Goal: Information Seeking & Learning: Learn about a topic

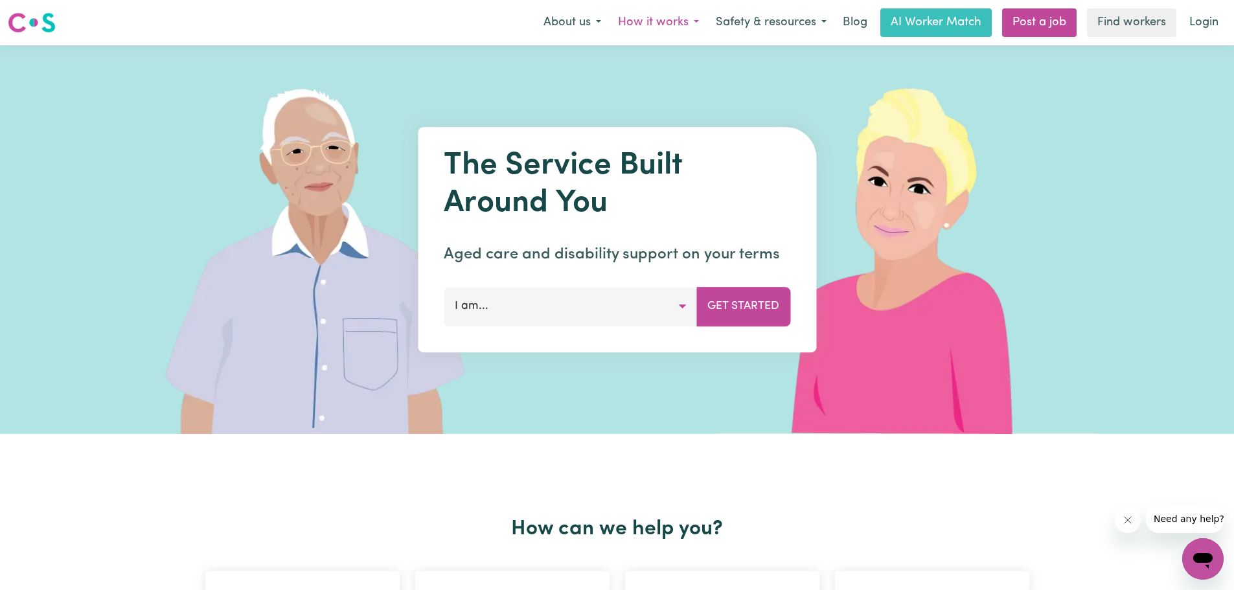
click at [694, 25] on button "How it works" at bounding box center [659, 22] width 98 height 27
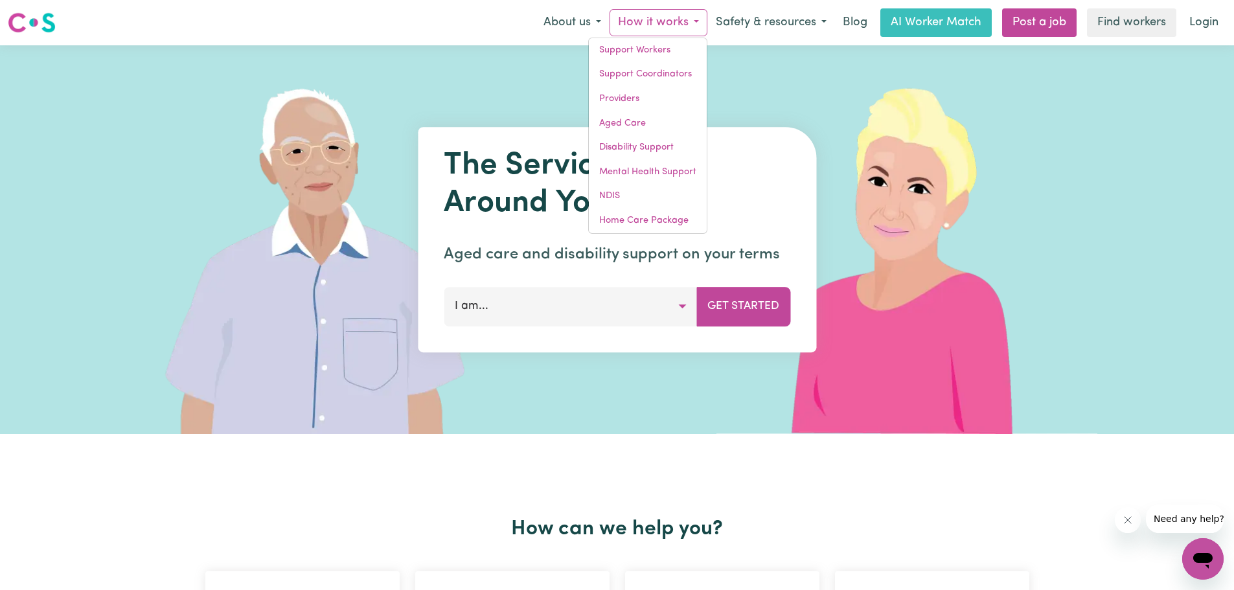
click at [694, 25] on button "How it works" at bounding box center [659, 22] width 98 height 27
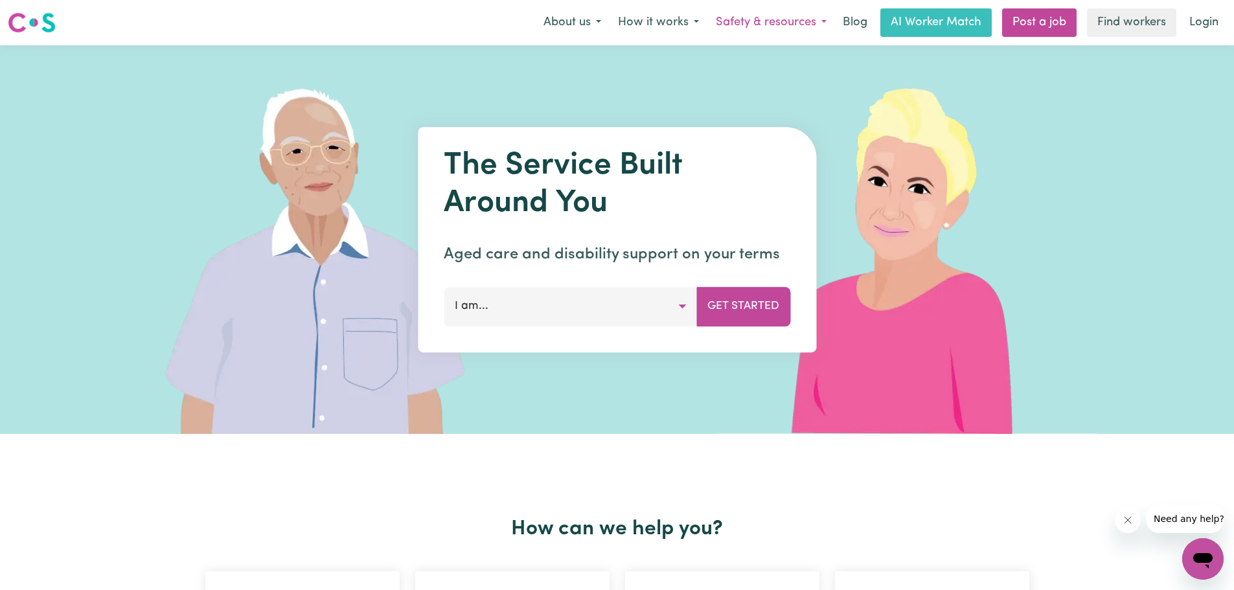
click at [817, 29] on button "Safety & resources" at bounding box center [771, 22] width 128 height 27
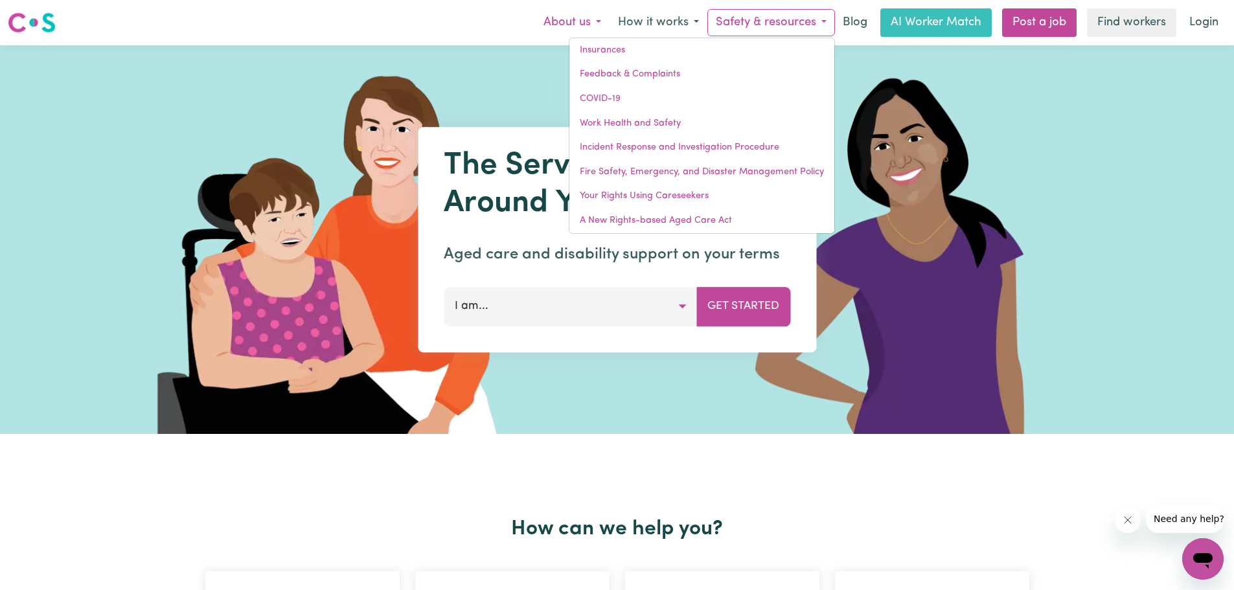
drag, startPoint x: 518, startPoint y: 60, endPoint x: 597, endPoint y: 29, distance: 84.9
click at [535, 55] on div at bounding box center [617, 239] width 972 height 389
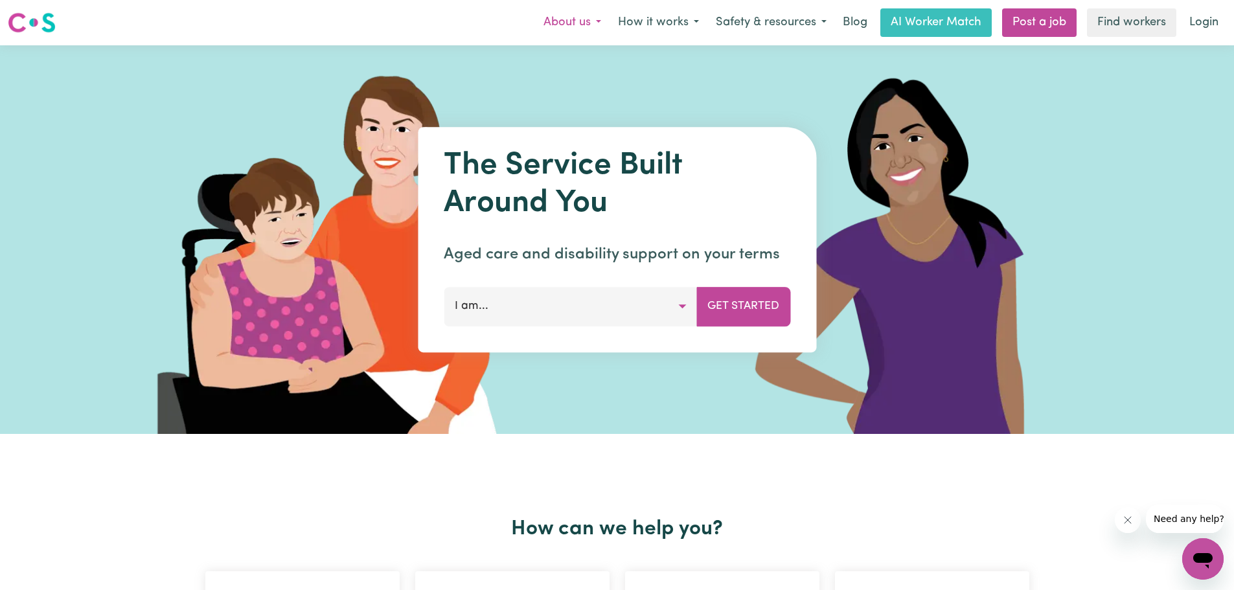
click at [607, 24] on button "About us" at bounding box center [572, 22] width 74 height 27
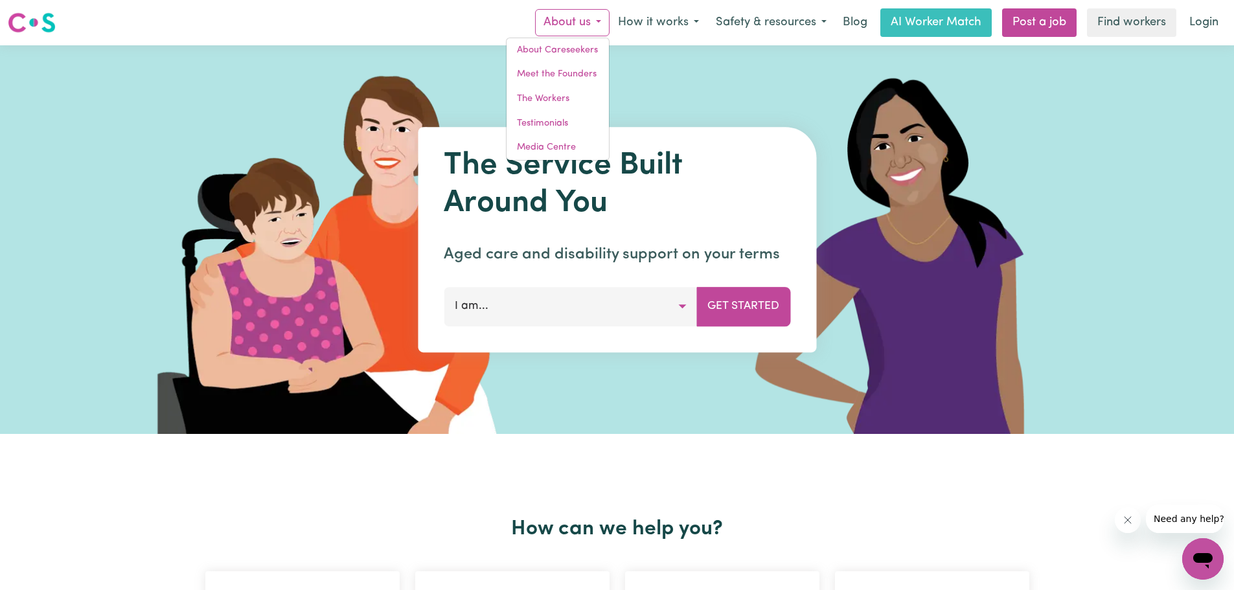
click at [305, 121] on img at bounding box center [324, 239] width 386 height 389
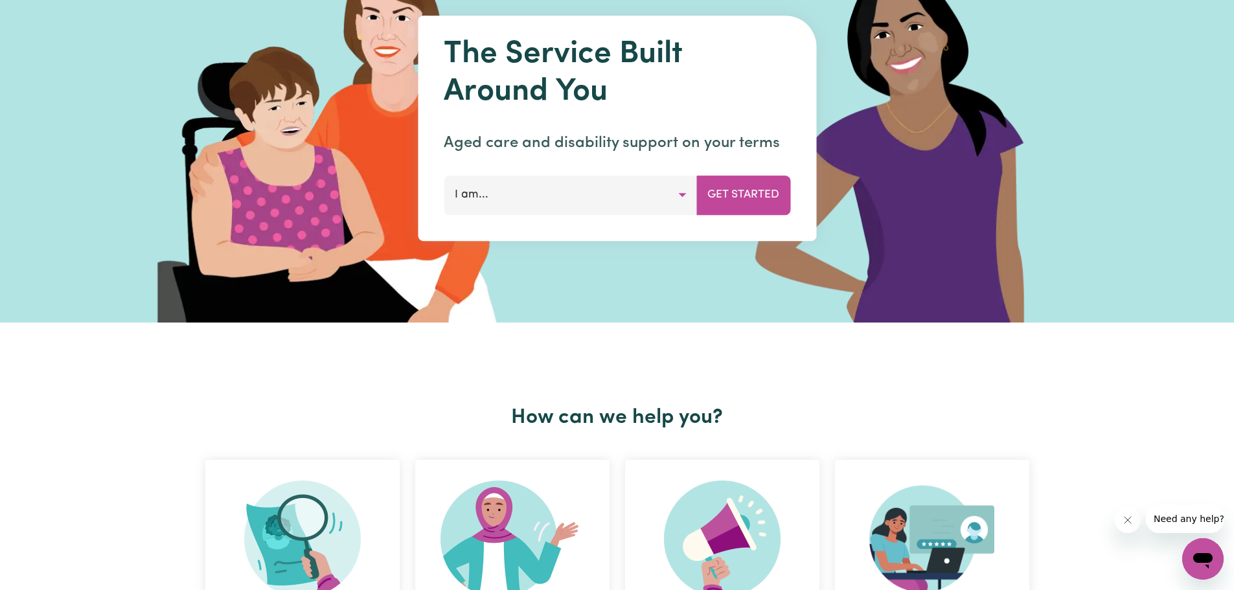
scroll to position [130, 0]
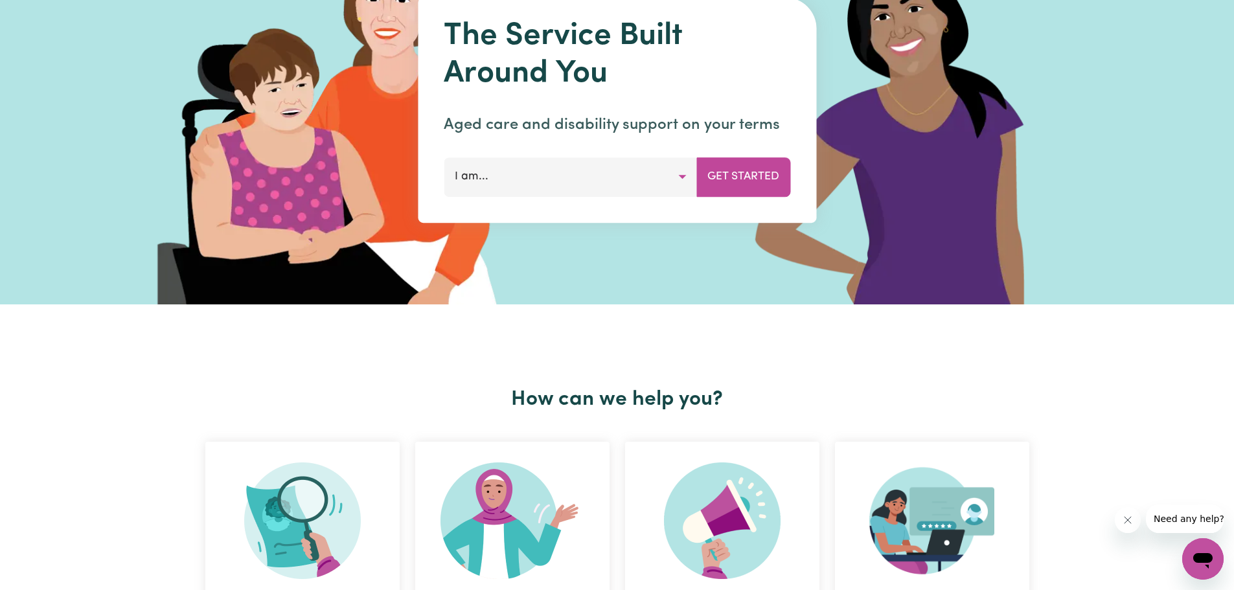
click at [547, 154] on div "The Service Built Around You Aged care and disability support on your terms I a…" at bounding box center [617, 109] width 398 height 225
click at [547, 179] on button "I am..." at bounding box center [570, 176] width 253 height 39
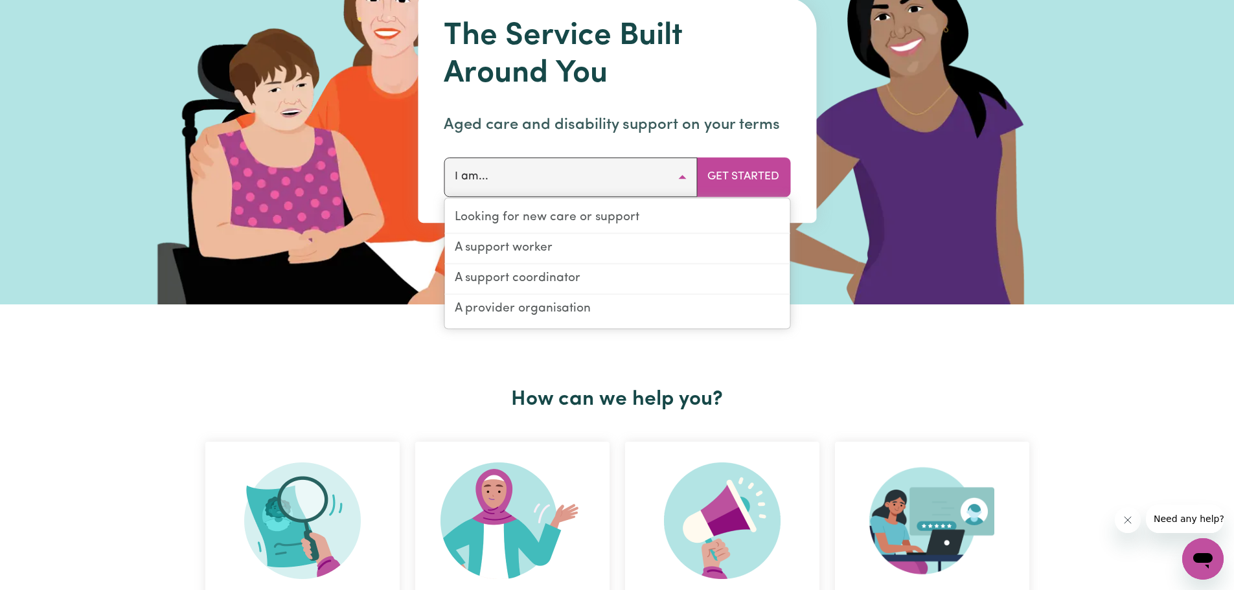
click at [547, 179] on button "I am..." at bounding box center [570, 176] width 253 height 39
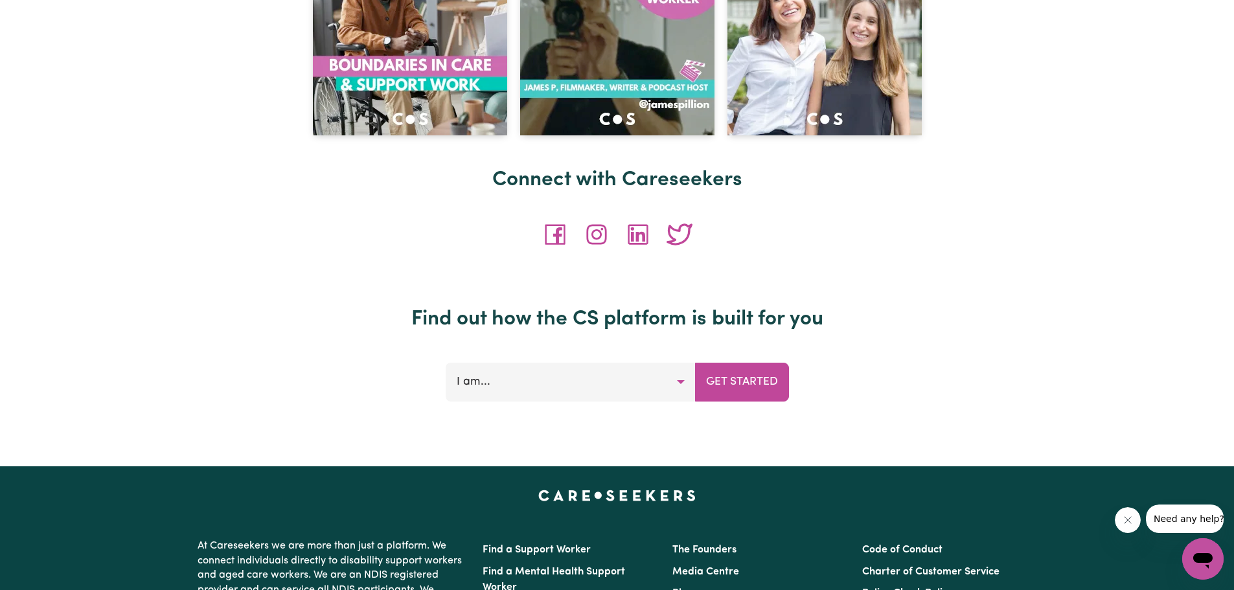
scroll to position [5247, 0]
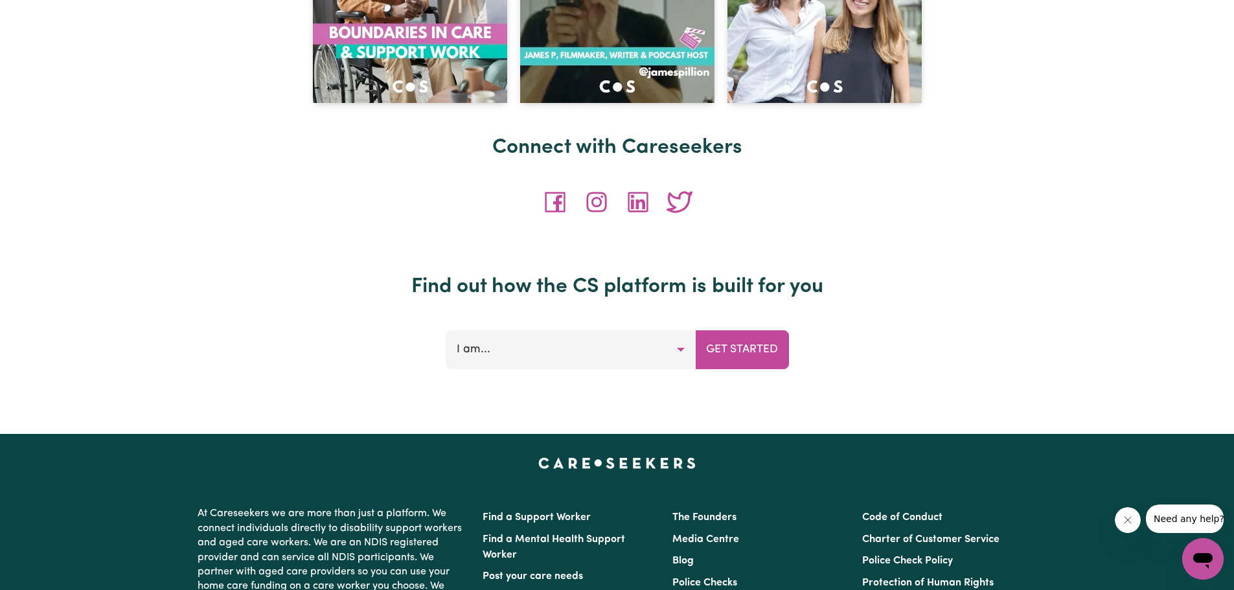
click at [526, 350] on button "I am..." at bounding box center [571, 349] width 250 height 39
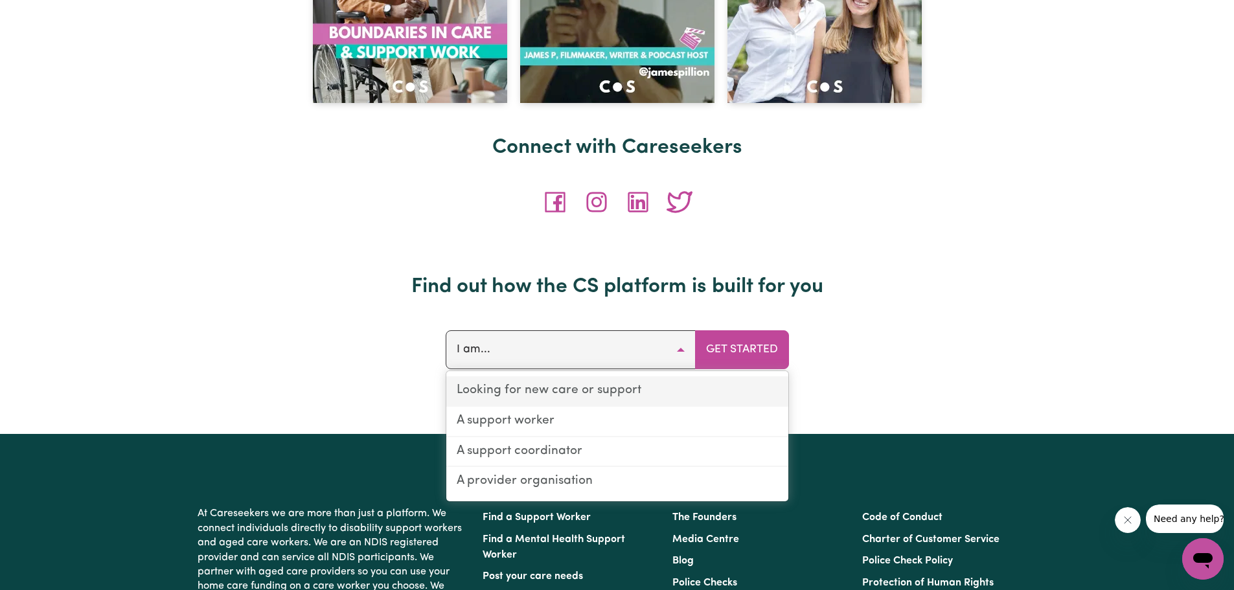
click at [581, 393] on link "Looking for new care or support" at bounding box center [617, 391] width 342 height 30
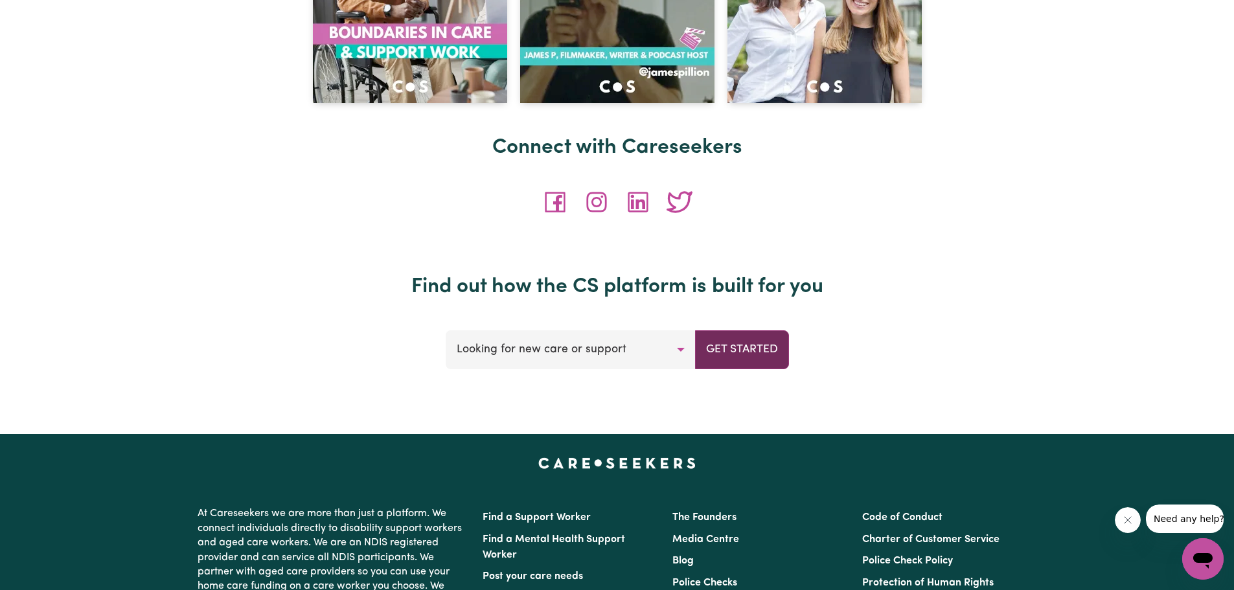
click at [784, 358] on button "Get Started" at bounding box center [742, 349] width 94 height 39
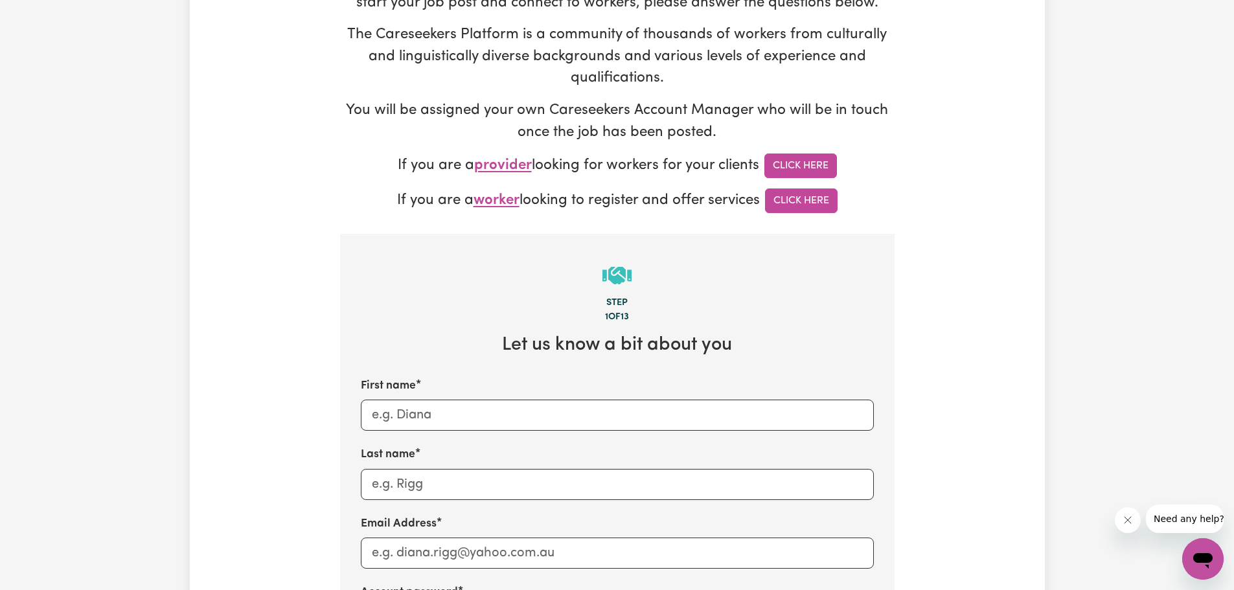
scroll to position [65, 0]
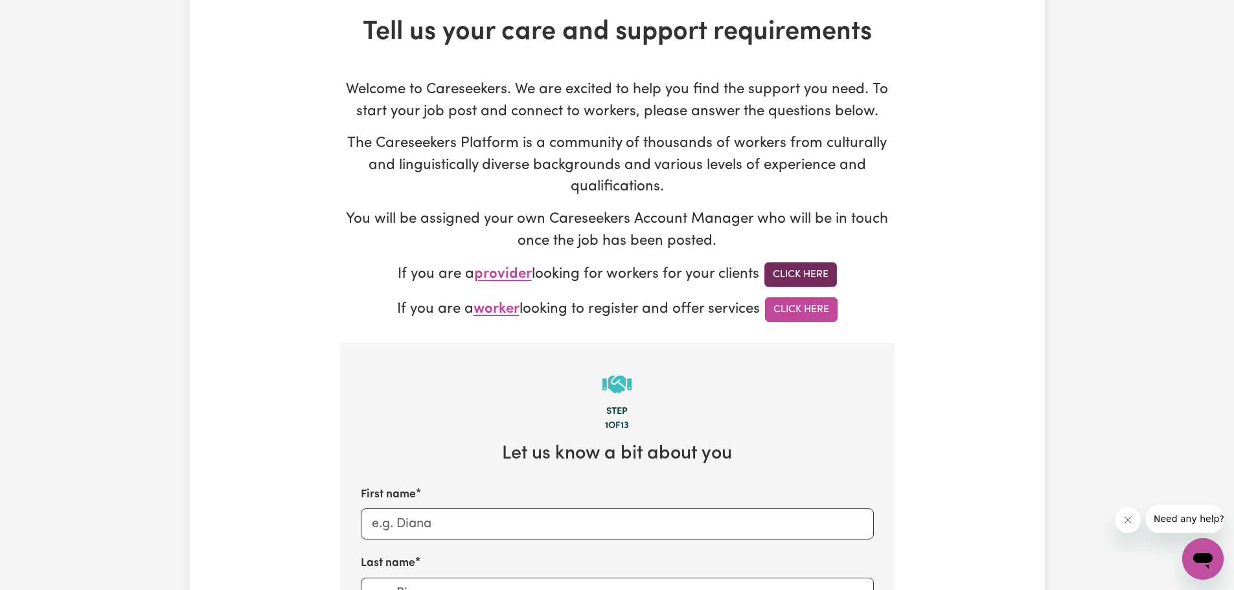
click at [815, 279] on link "Click Here" at bounding box center [800, 274] width 73 height 25
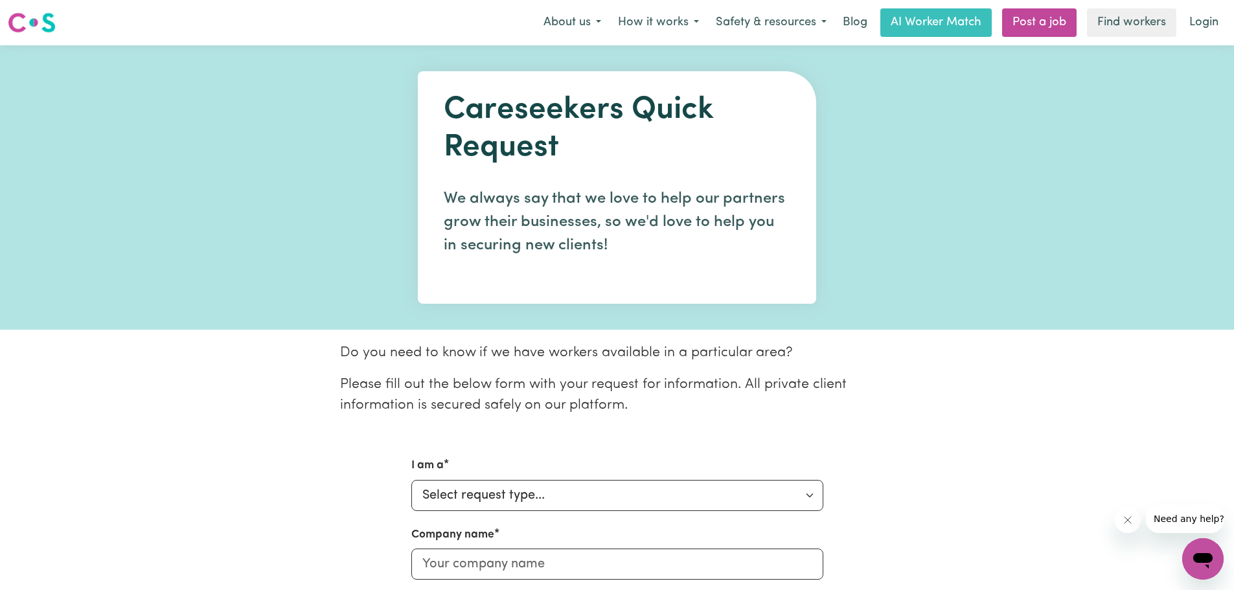
click at [34, 25] on img at bounding box center [32, 22] width 48 height 23
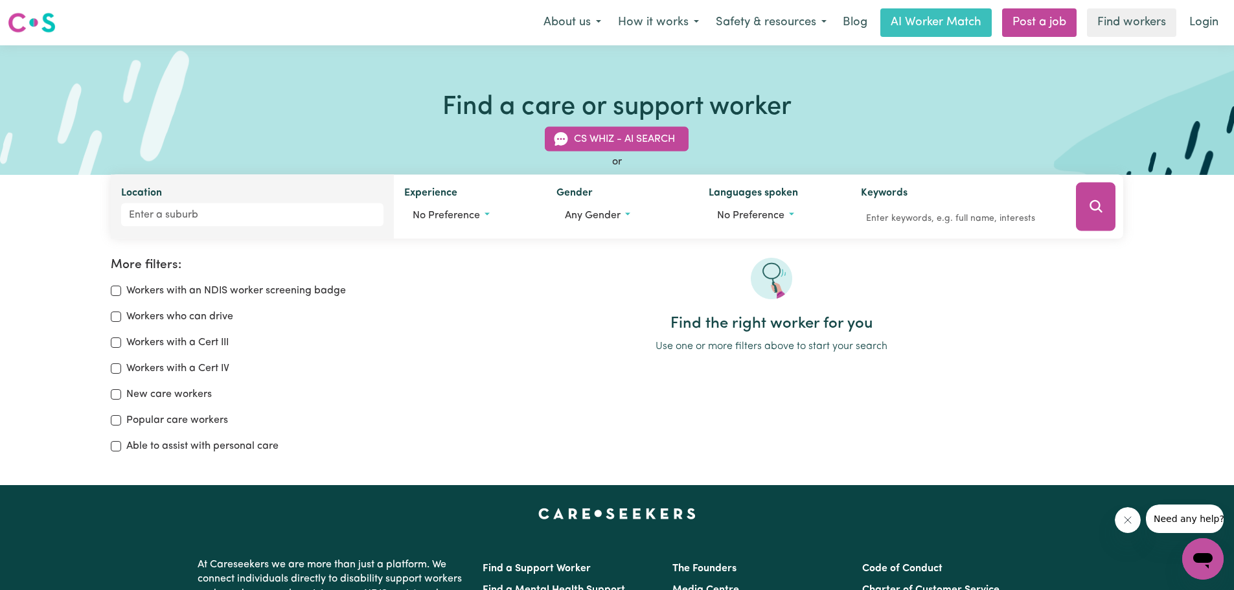
click at [269, 199] on div "Location" at bounding box center [253, 207] width 284 height 64
click at [255, 212] on input "Location" at bounding box center [252, 214] width 263 height 23
type input "north sydney"
type input "north sydney, New South Wales, 2060"
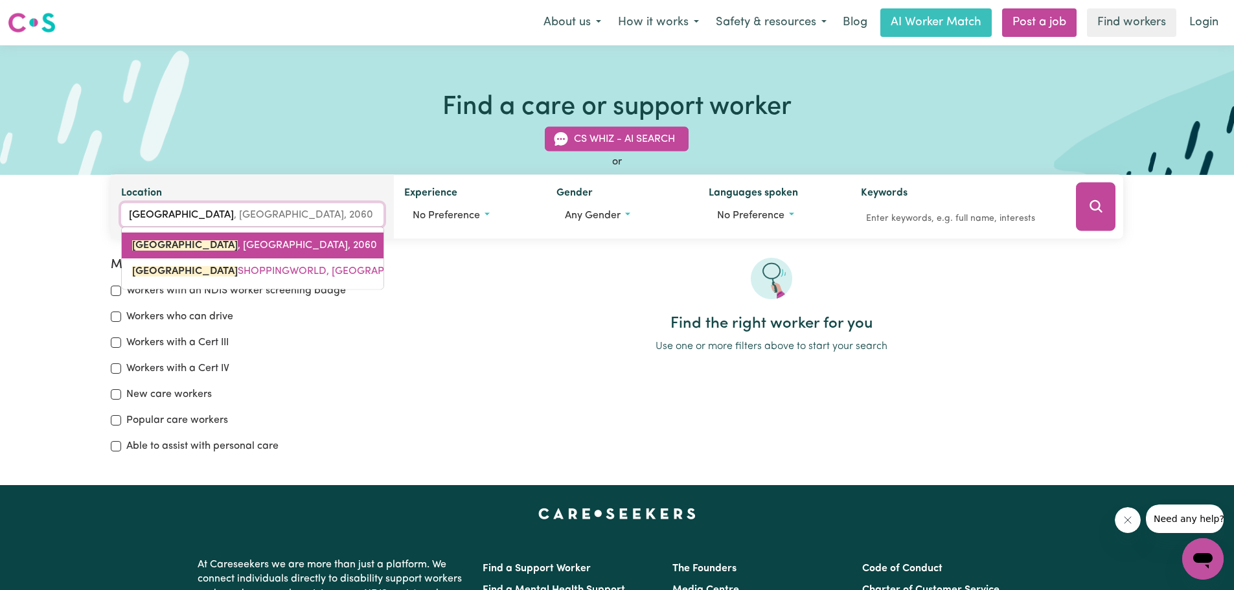
click at [273, 244] on span "NORTH SYDNEY , New South Wales, 2060" at bounding box center [254, 245] width 245 height 10
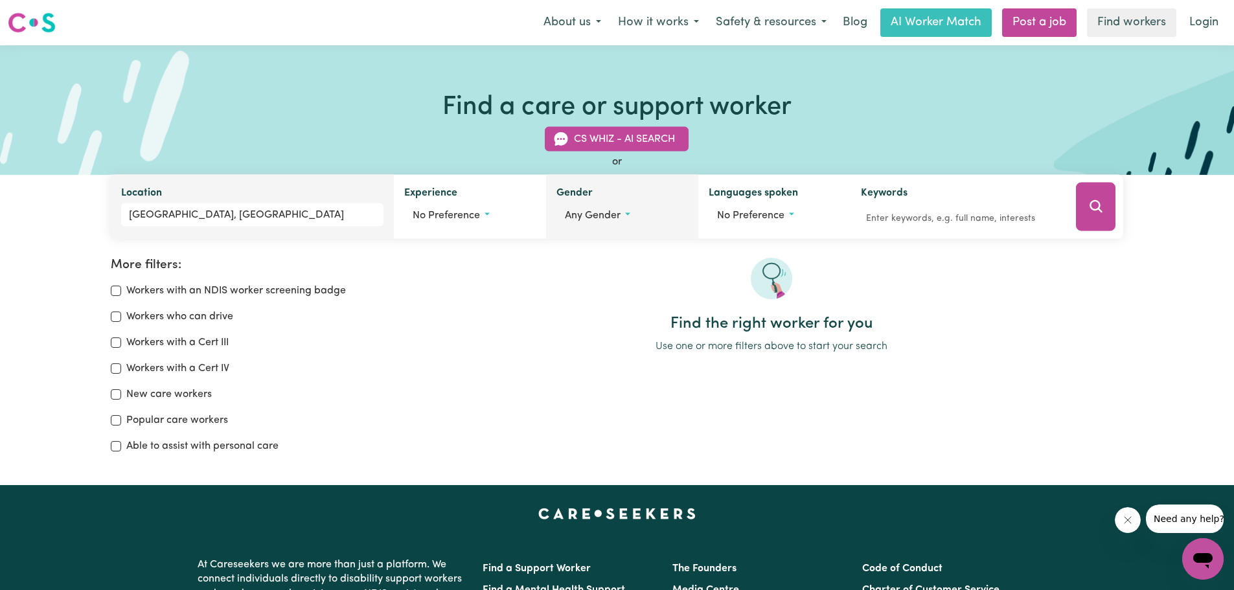
click at [611, 219] on span "Any gender" at bounding box center [593, 216] width 56 height 10
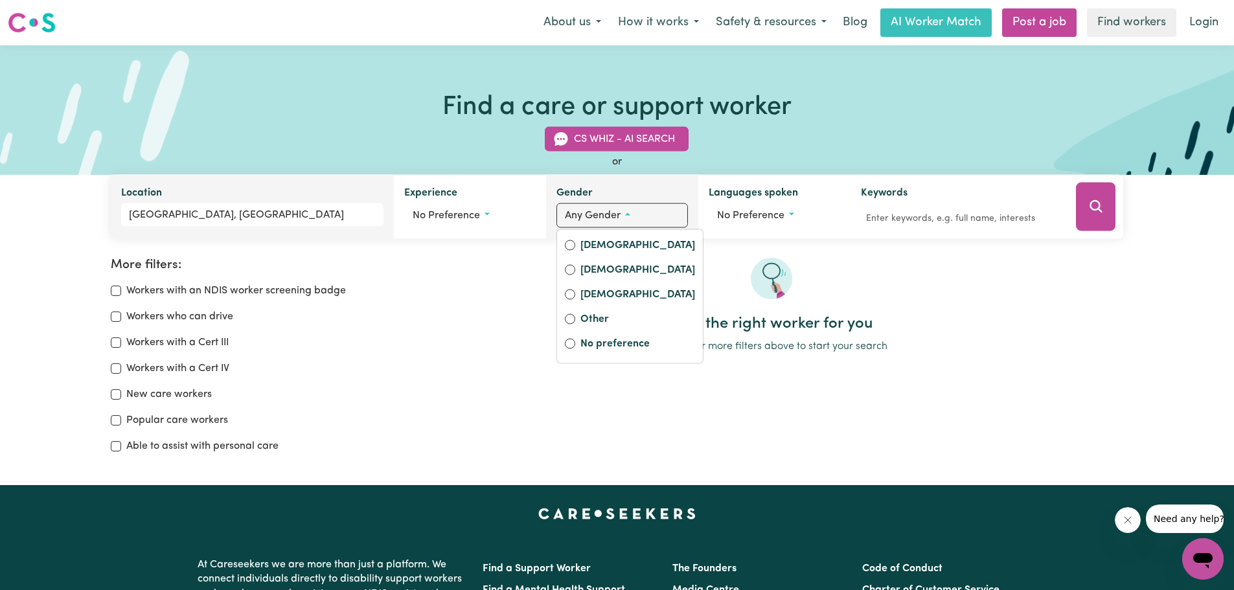
click at [613, 212] on span "Any gender" at bounding box center [593, 216] width 56 height 10
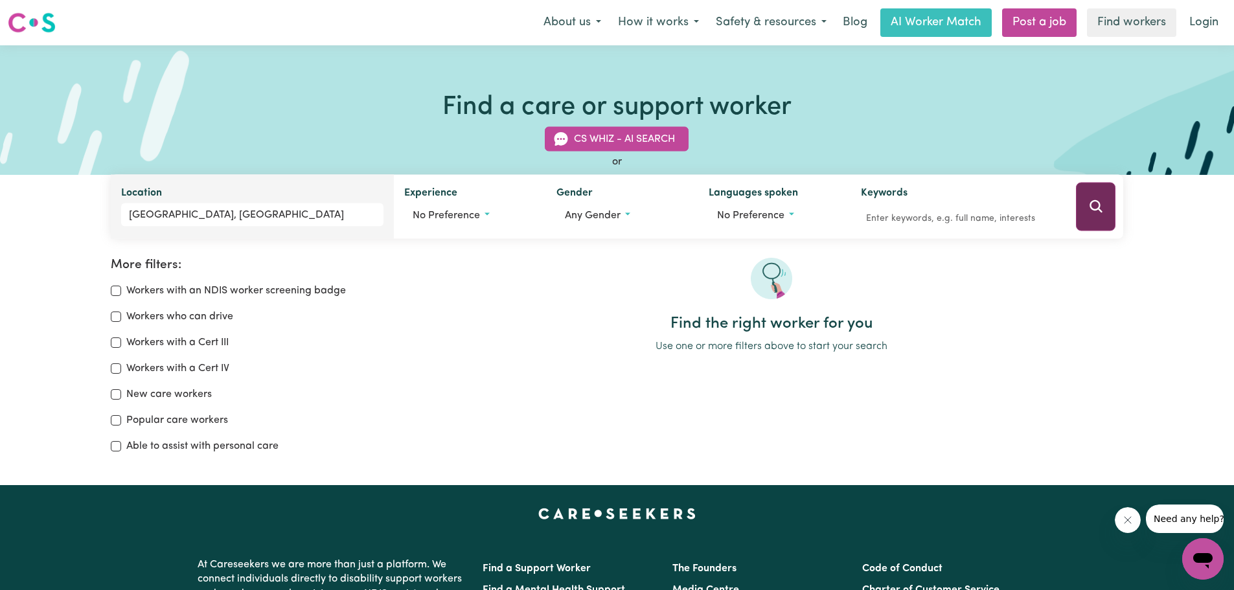
click at [1093, 212] on icon "Search" at bounding box center [1096, 207] width 16 height 16
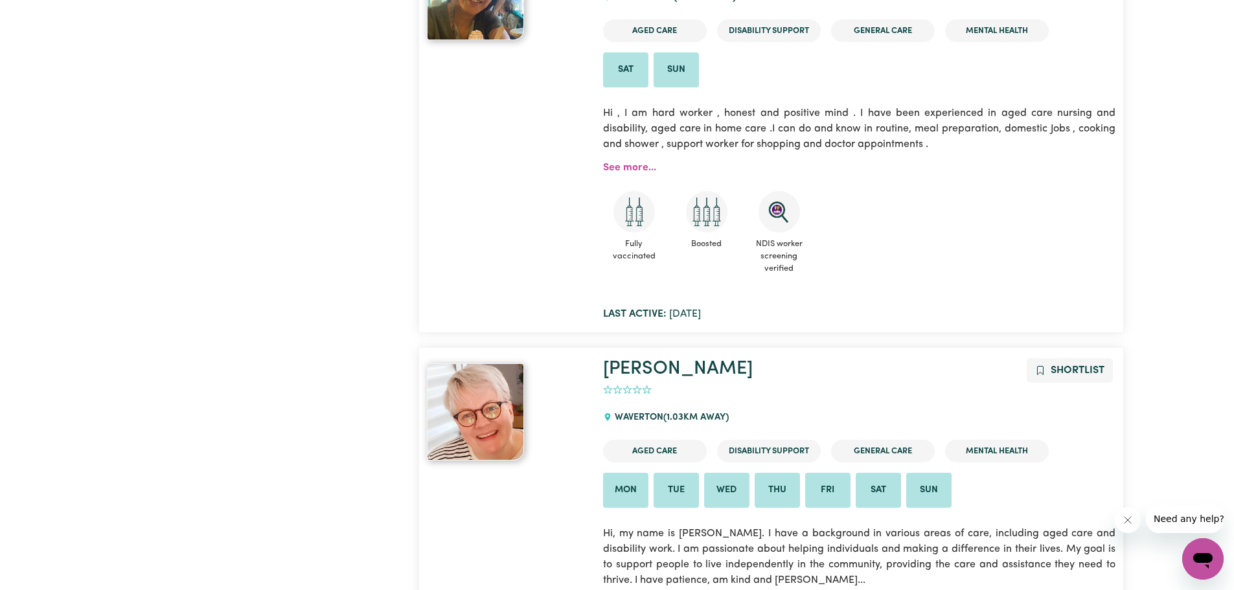
scroll to position [1836, 0]
